Goal: Transaction & Acquisition: Purchase product/service

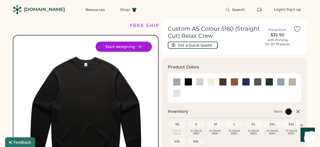
click at [240, 47] on div "Custom AS Colour 5160 (Straight Cut) Relax Crew Get a Quick Quote" at bounding box center [215, 37] width 94 height 24
